Goal: Find specific page/section: Find specific page/section

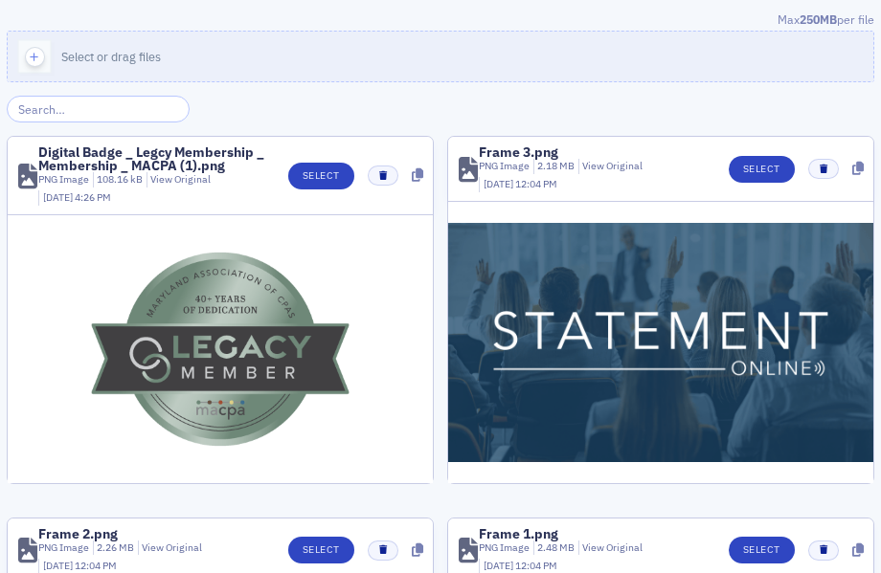
click at [403, 41] on button "Select or drag files" at bounding box center [440, 57] width 867 height 52
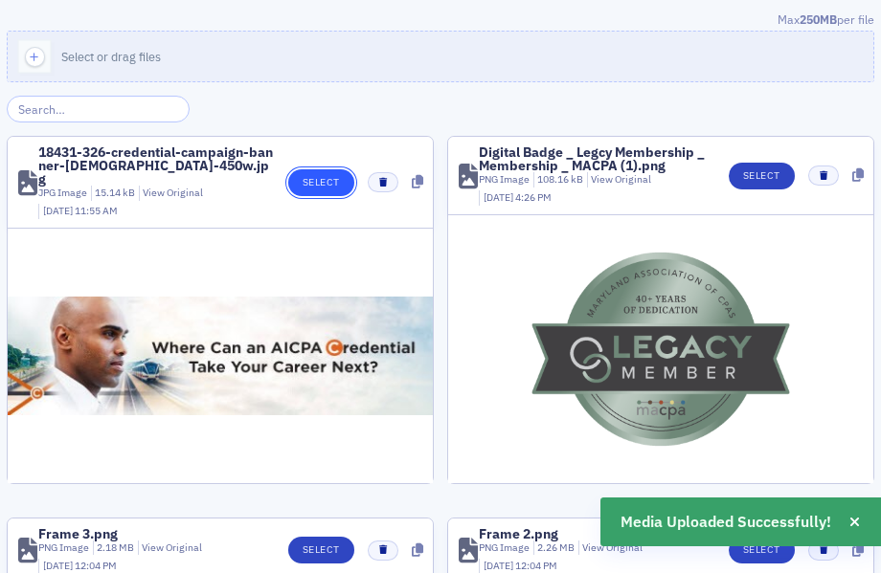
click at [323, 177] on button "Select" at bounding box center [321, 182] width 66 height 27
